Goal: Task Accomplishment & Management: Complete application form

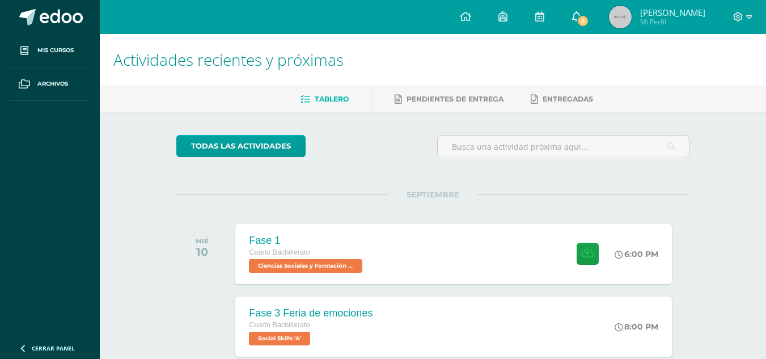
click at [595, 18] on link "8" at bounding box center [577, 17] width 36 height 34
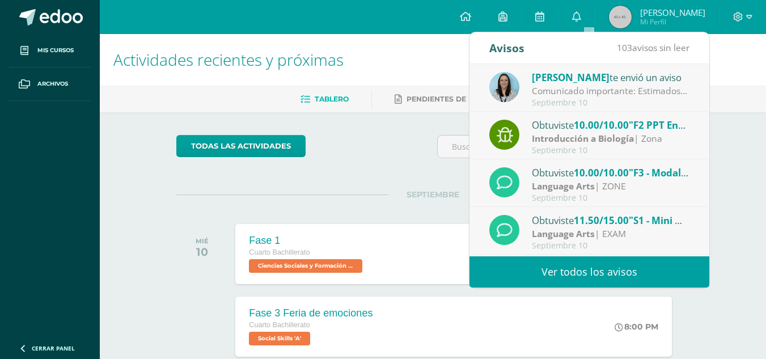
click at [669, 217] on span ""S1 - Mini Quiz (modals)"" at bounding box center [686, 220] width 115 height 13
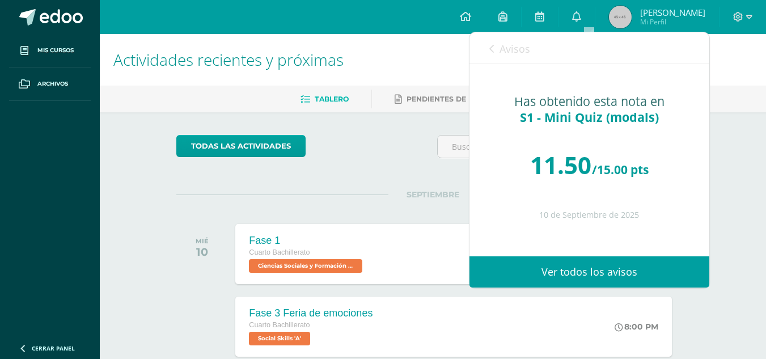
click at [497, 39] on link "Avisos" at bounding box center [509, 48] width 41 height 32
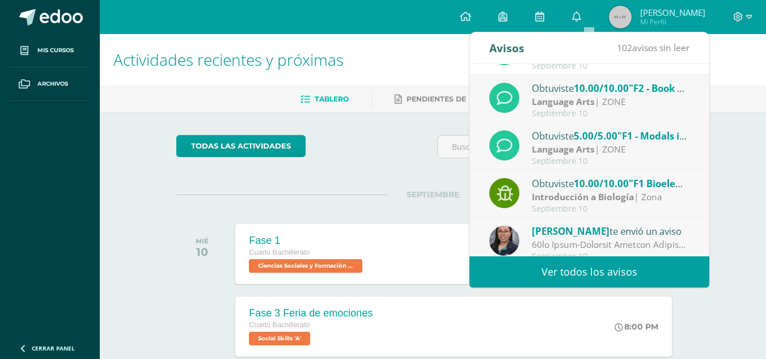
scroll to position [189, 0]
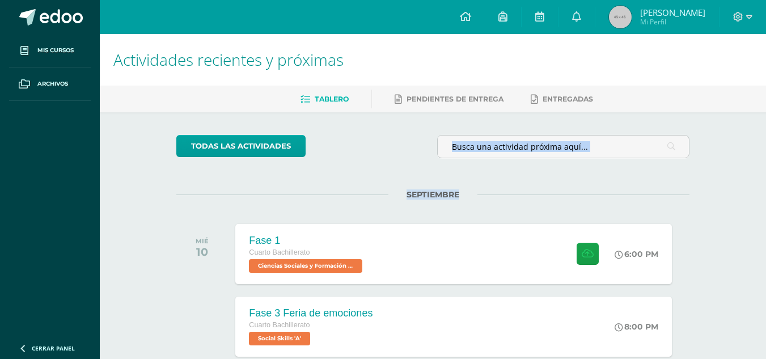
drag, startPoint x: 762, startPoint y: 152, endPoint x: 767, endPoint y: 170, distance: 19.0
click at [766, 170] on html "Mis cursos Archivos Cerrar panel Álgebra Cuarto Bachillerato "A" Ciencias Socia…" at bounding box center [383, 359] width 766 height 718
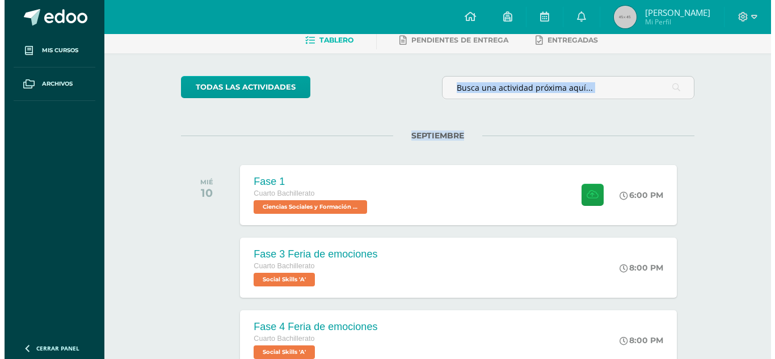
scroll to position [64, 0]
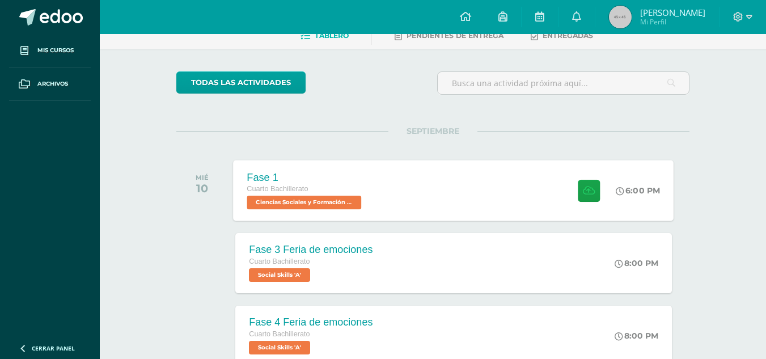
click at [509, 202] on div "Fase 1 Cuarto Bachillerato Ciencias Sociales y Formación Ciudadana 'A' 6:00 PM …" at bounding box center [454, 190] width 441 height 61
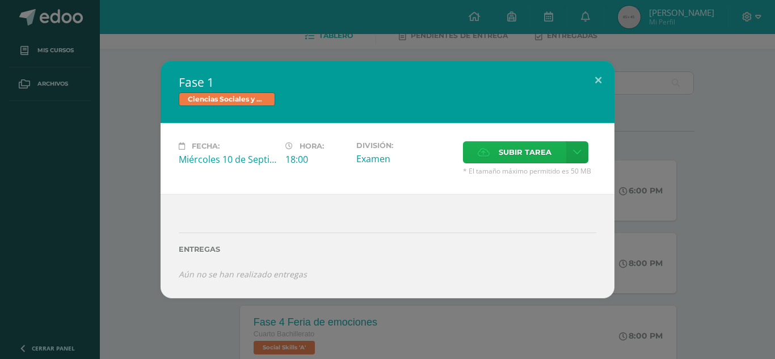
click at [481, 146] on label "Subir tarea" at bounding box center [514, 152] width 103 height 22
click at [0, 0] on input "Subir tarea" at bounding box center [0, 0] width 0 height 0
